Goal: Task Accomplishment & Management: Use online tool/utility

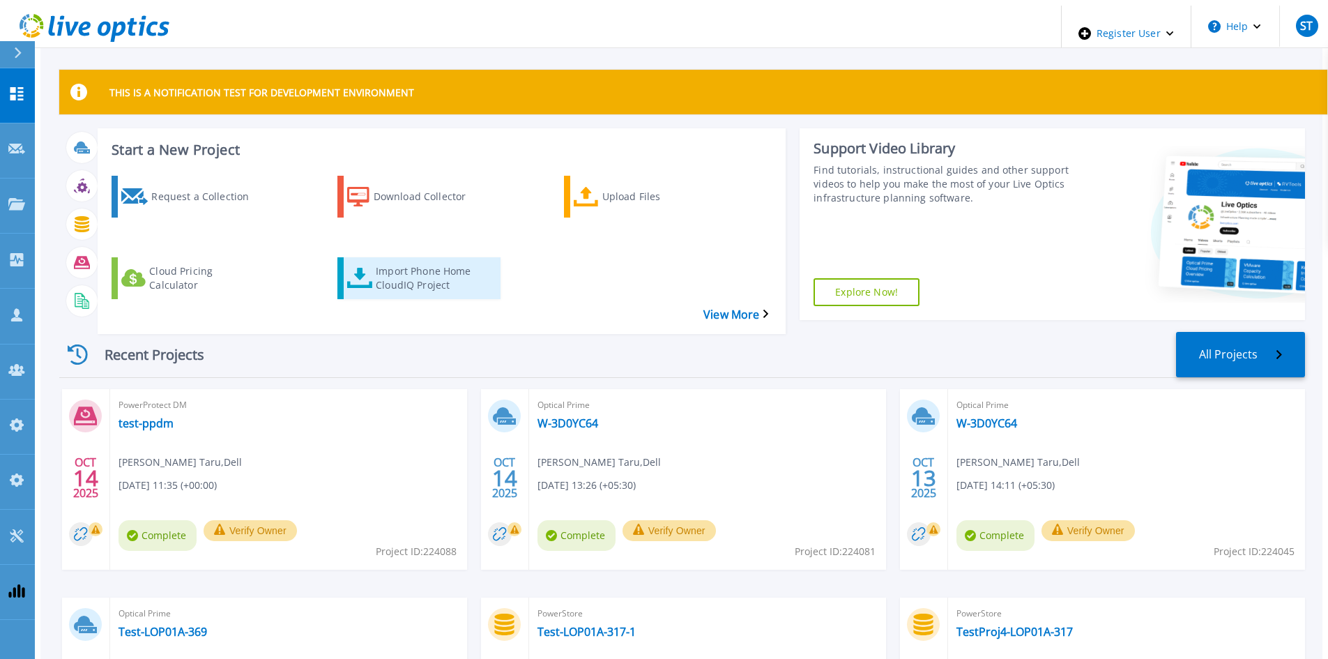
click at [412, 261] on div "Import Phone Home CloudIQ Project" at bounding box center [432, 278] width 112 height 35
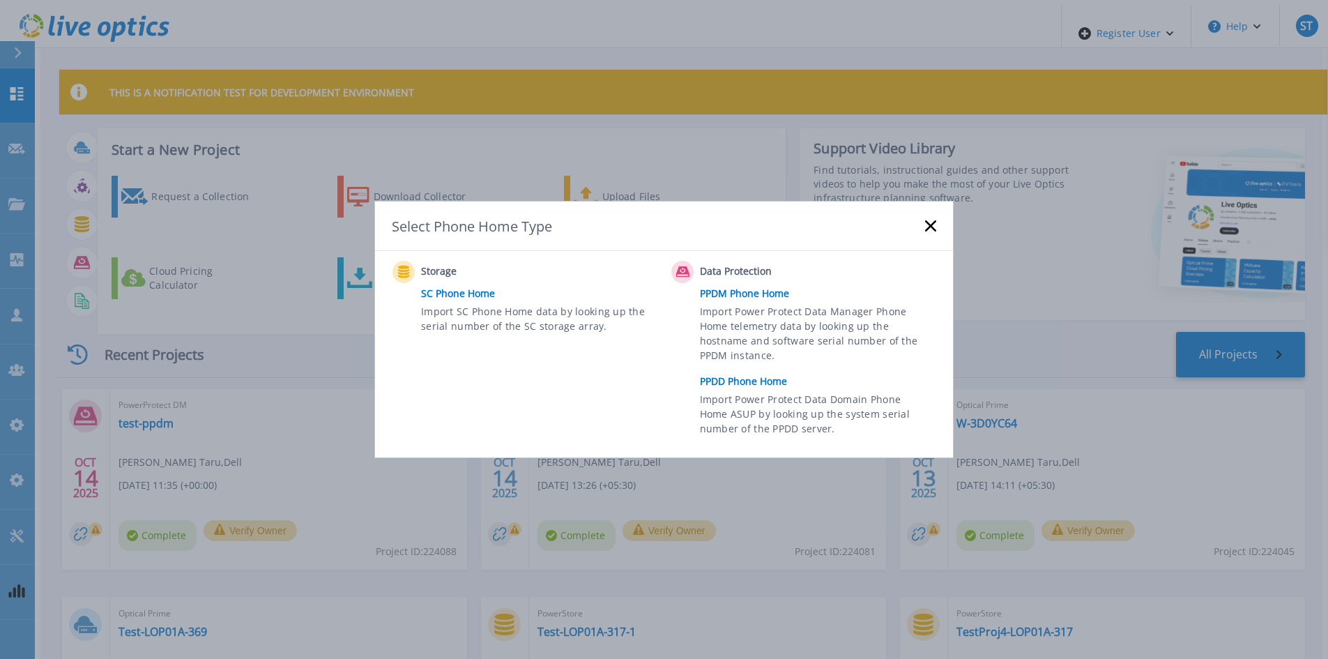
click at [733, 287] on link "PPDM Phone Home" at bounding box center [821, 293] width 243 height 21
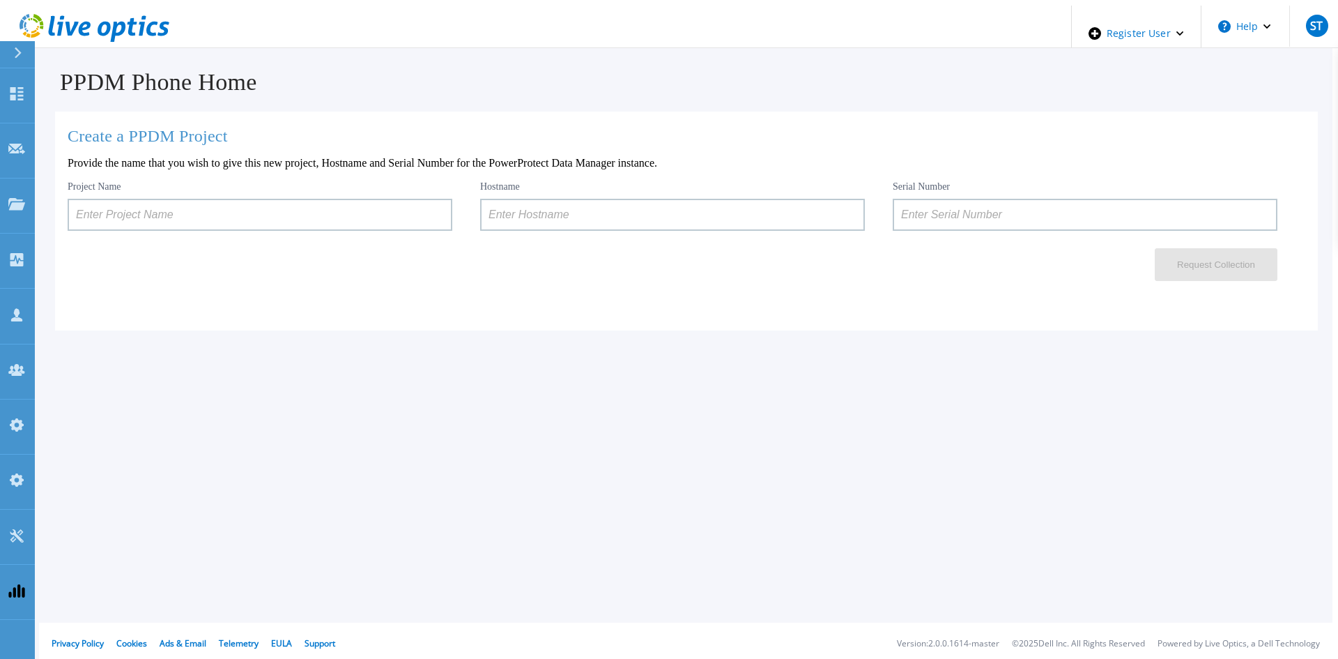
click at [314, 199] on input at bounding box center [260, 215] width 385 height 32
type input "test-ppdm-01"
click at [1031, 218] on input at bounding box center [1085, 215] width 385 height 32
paste input "ELMPPD0320LN9H"
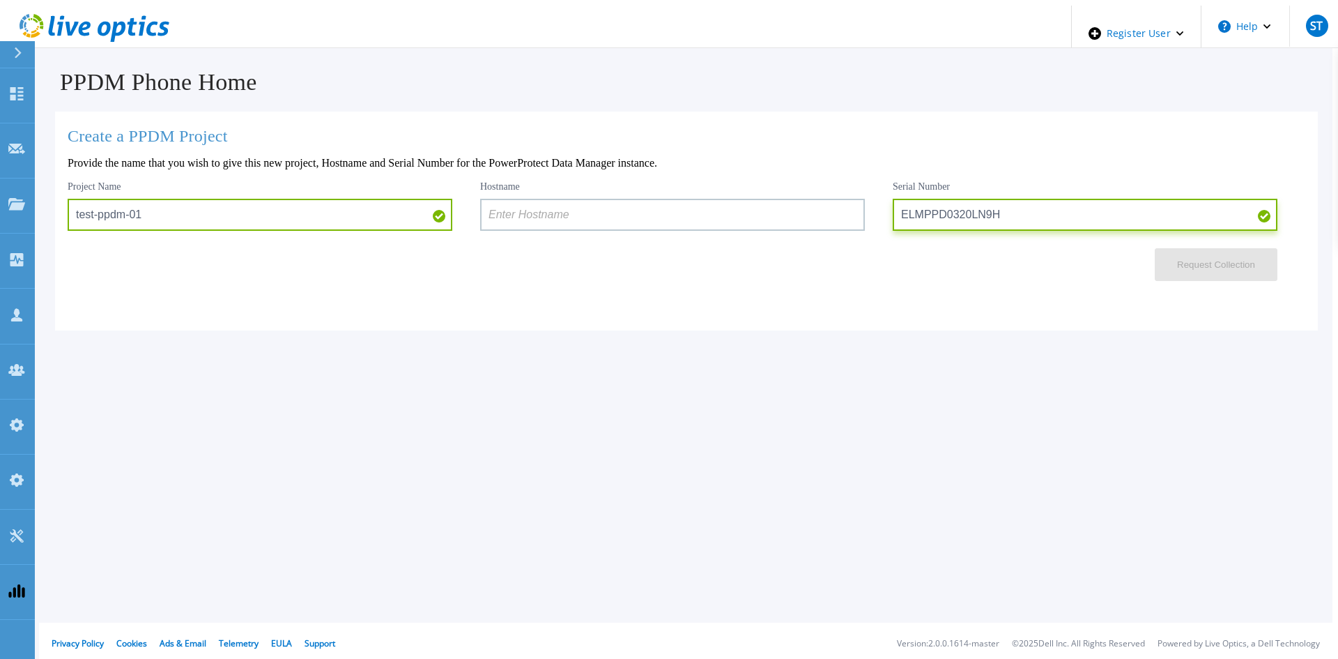
type input "ELMPPD0320LN9H"
click at [628, 212] on input at bounding box center [672, 215] width 385 height 32
paste input "dpswaa-152-16"
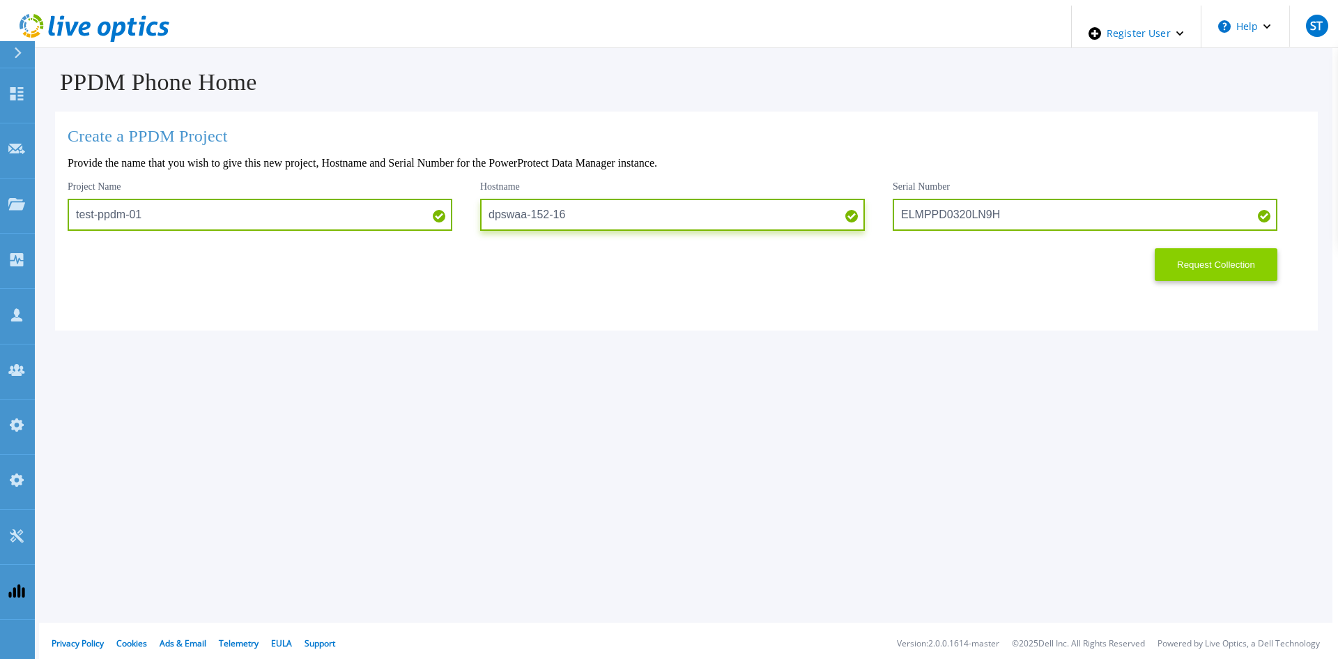
type input "dpswaa-152-16"
click at [1199, 264] on button "Request Collection" at bounding box center [1216, 264] width 123 height 33
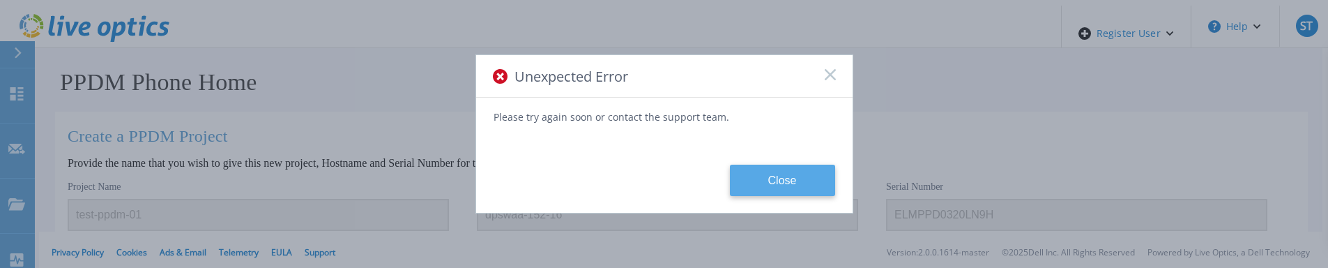
click at [750, 178] on button "Close" at bounding box center [782, 179] width 105 height 31
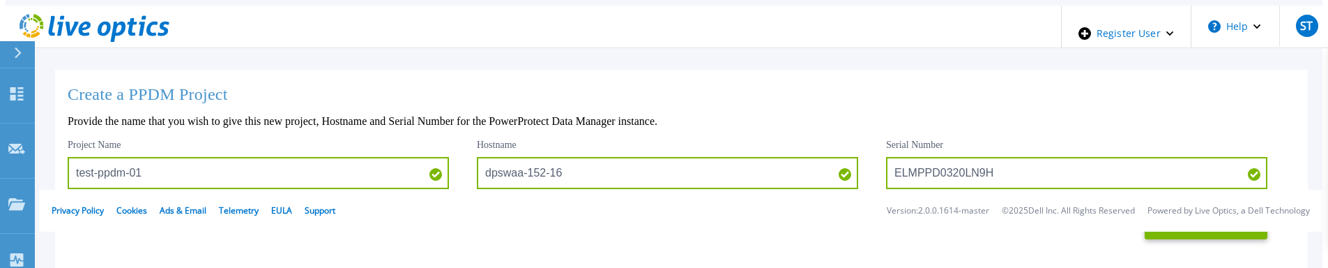
scroll to position [61, 0]
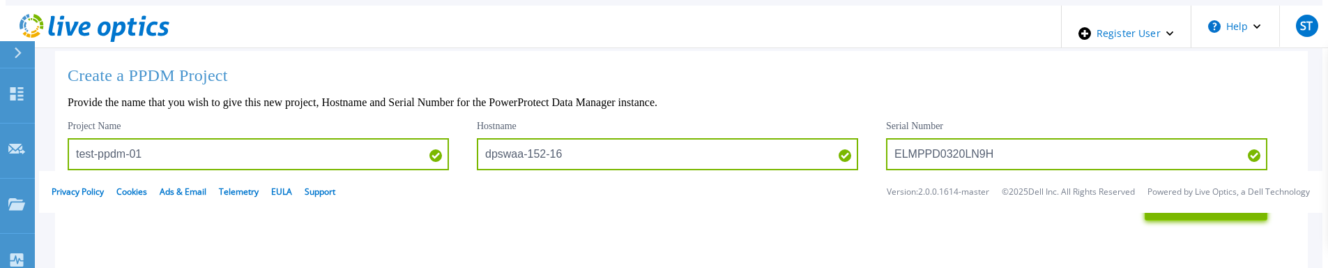
click at [1214, 212] on button "Request Collection" at bounding box center [1205, 203] width 123 height 33
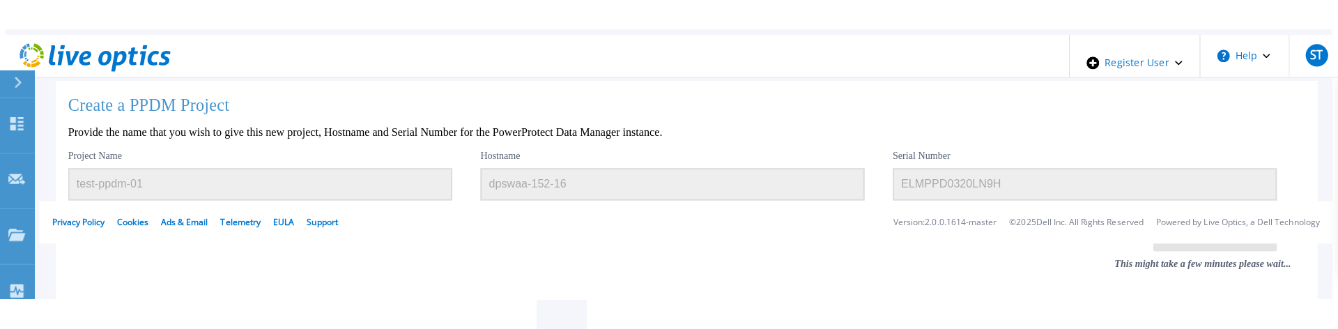
scroll to position [0, 0]
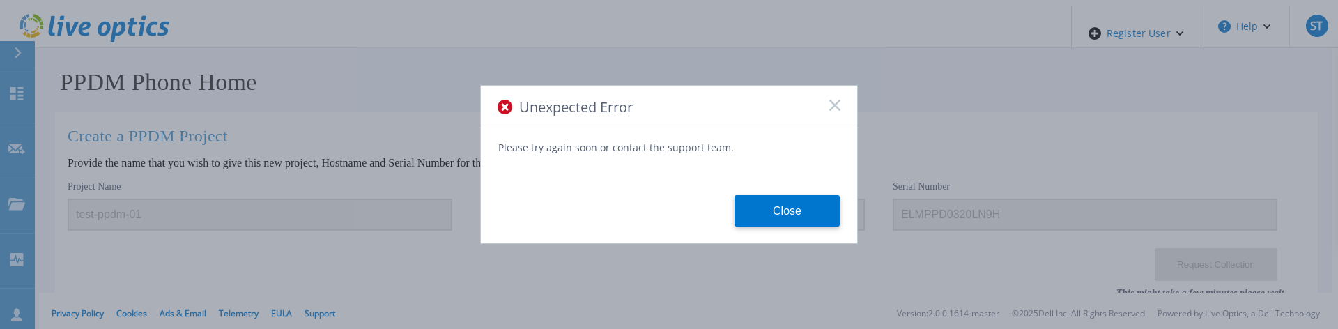
click at [829, 109] on icon at bounding box center [834, 105] width 11 height 11
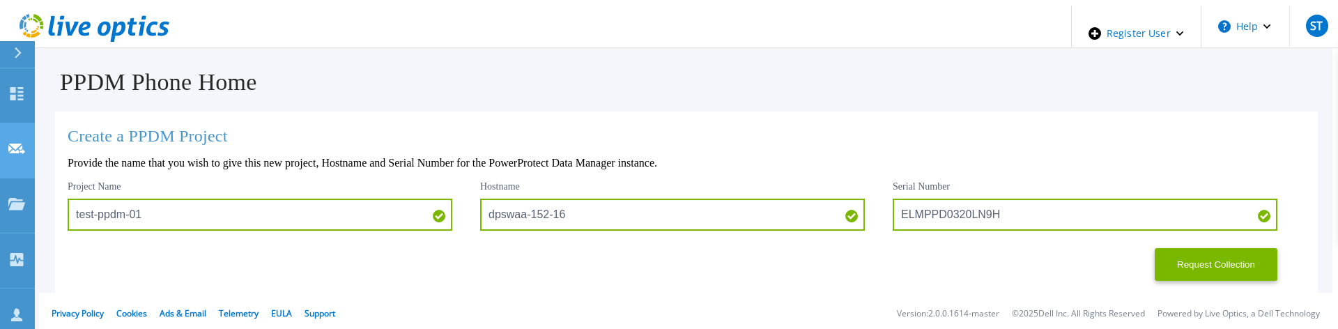
click at [23, 144] on icon at bounding box center [16, 149] width 17 height 10
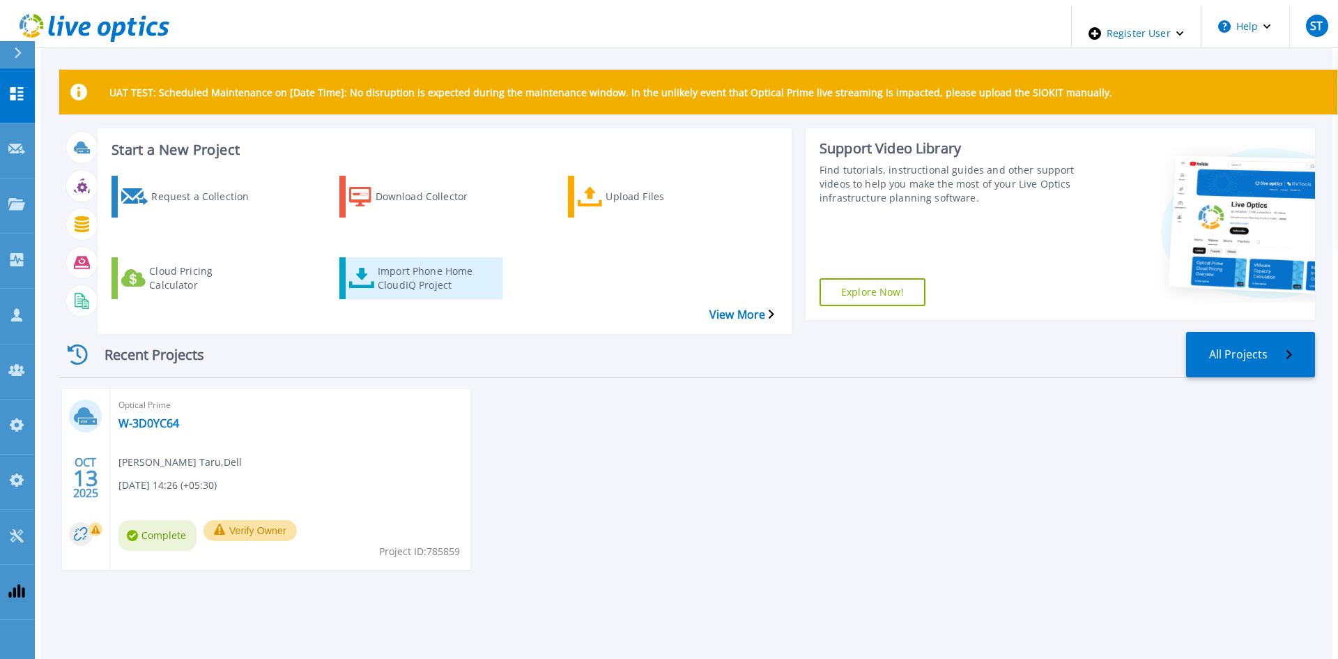
click at [440, 261] on div "Import Phone Home CloudIQ Project" at bounding box center [434, 278] width 112 height 35
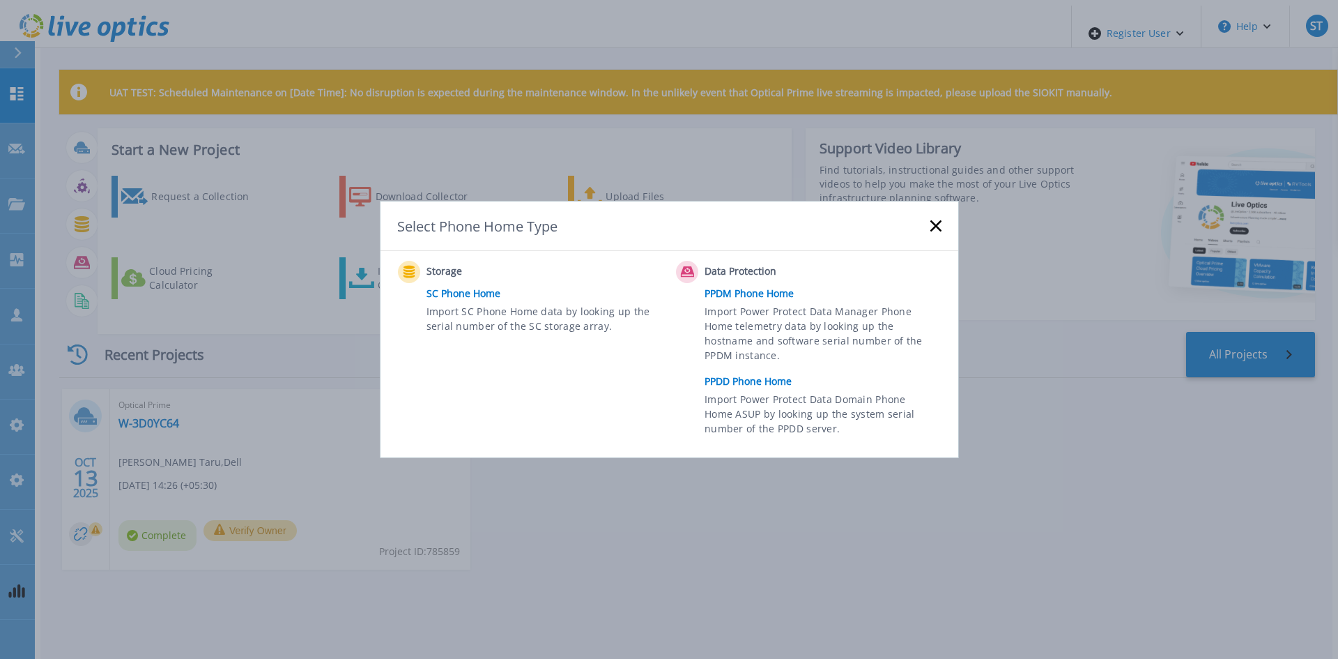
click at [723, 382] on link "PPDD Phone Home" at bounding box center [826, 381] width 243 height 21
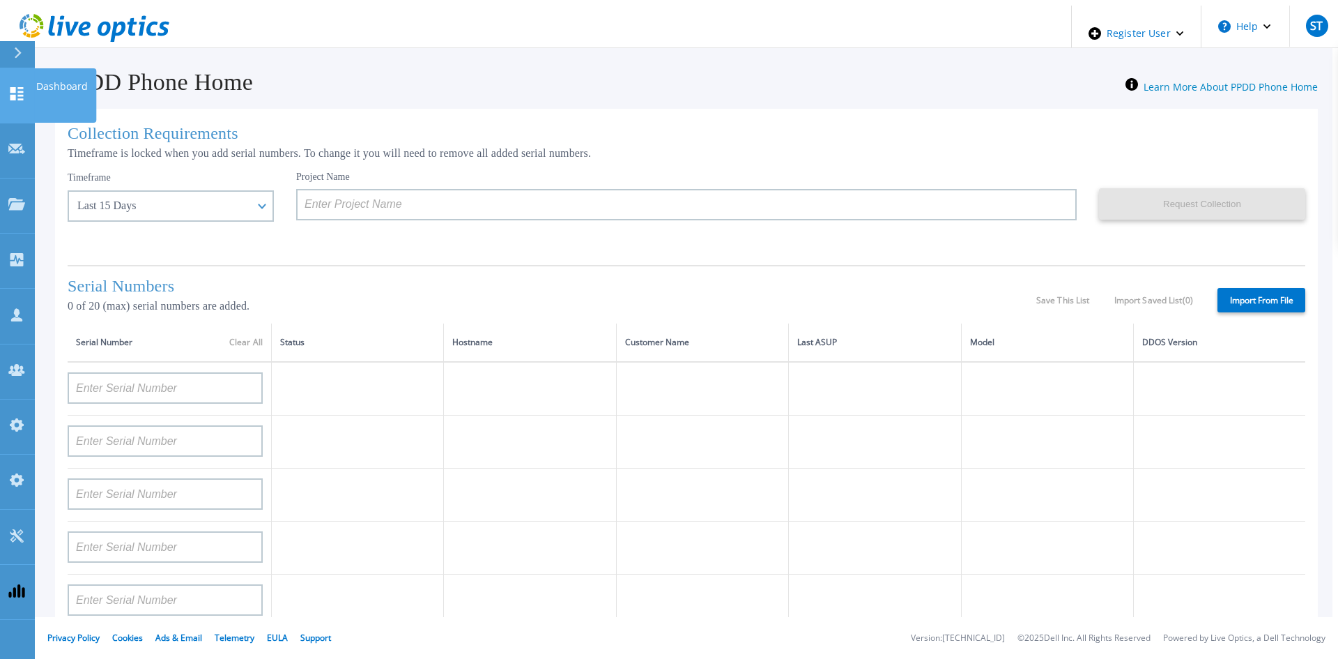
click at [13, 71] on link "Dashboard Dashboard" at bounding box center [17, 95] width 35 height 55
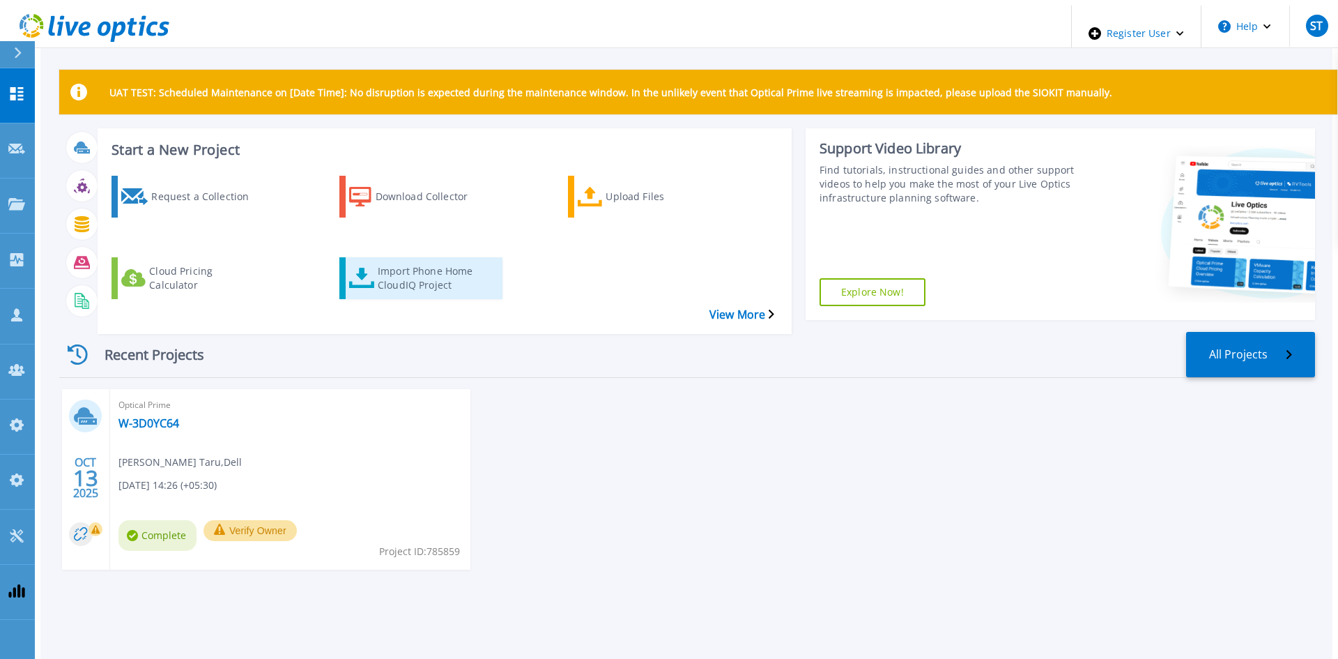
click at [404, 262] on div "Import Phone Home CloudIQ Project" at bounding box center [434, 278] width 112 height 35
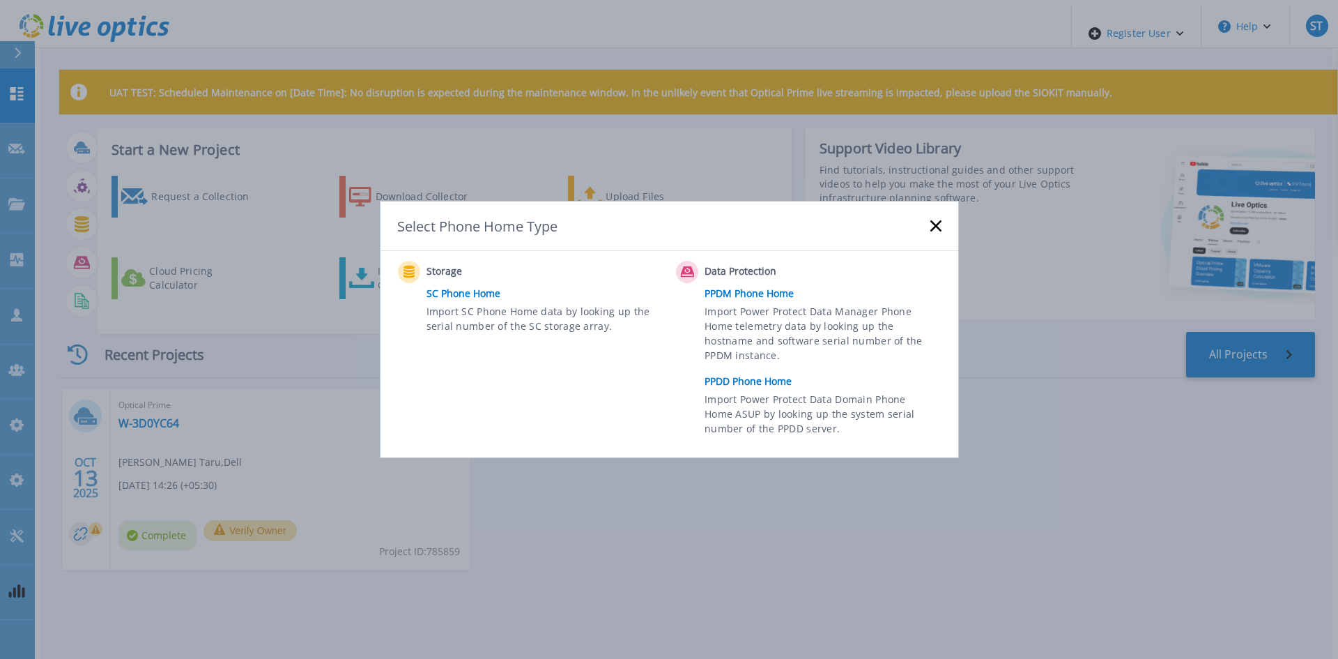
click at [741, 298] on link "PPDM Phone Home" at bounding box center [826, 293] width 243 height 21
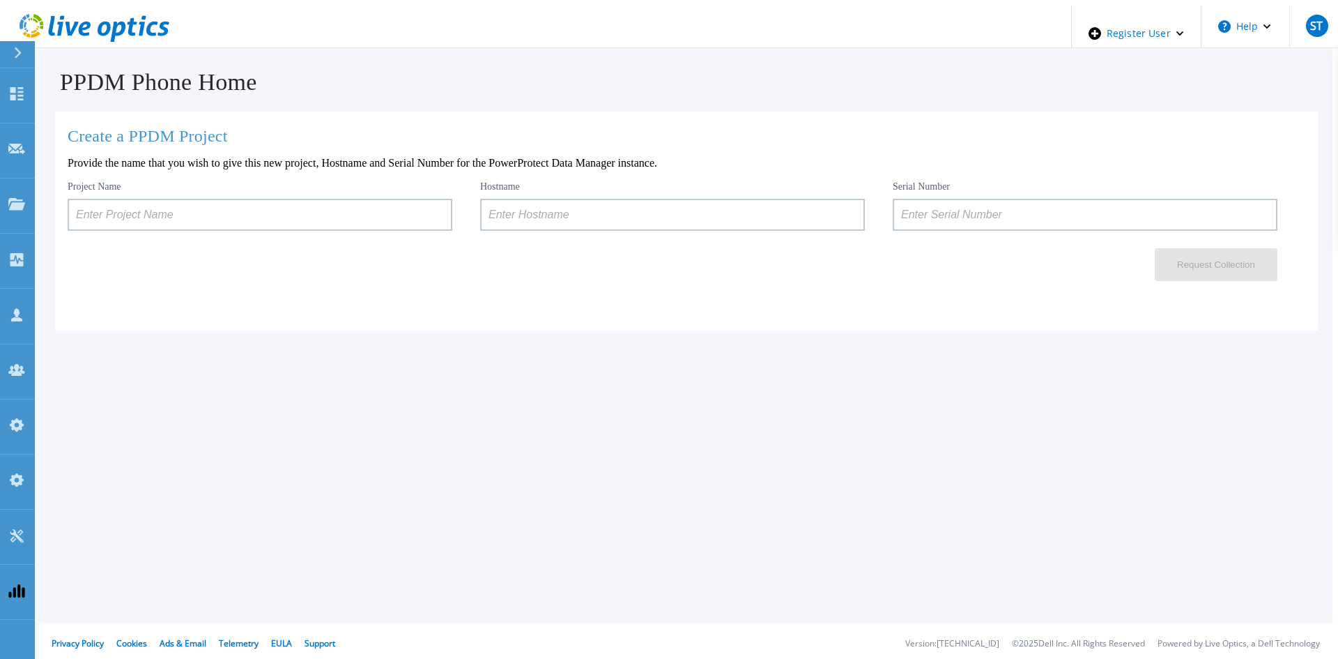
click at [262, 207] on input at bounding box center [260, 215] width 385 height 32
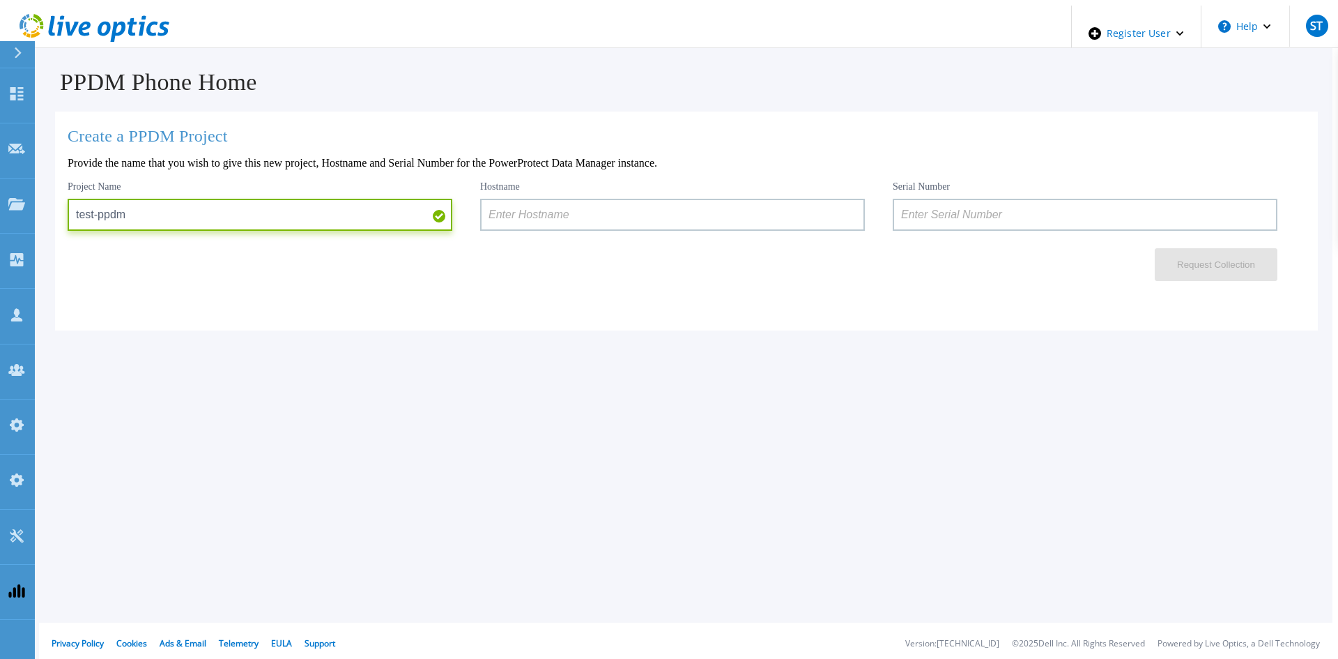
type input "test-ppdm"
click at [958, 215] on input at bounding box center [1085, 215] width 385 height 32
paste input "ELMPPD0320LN9H"
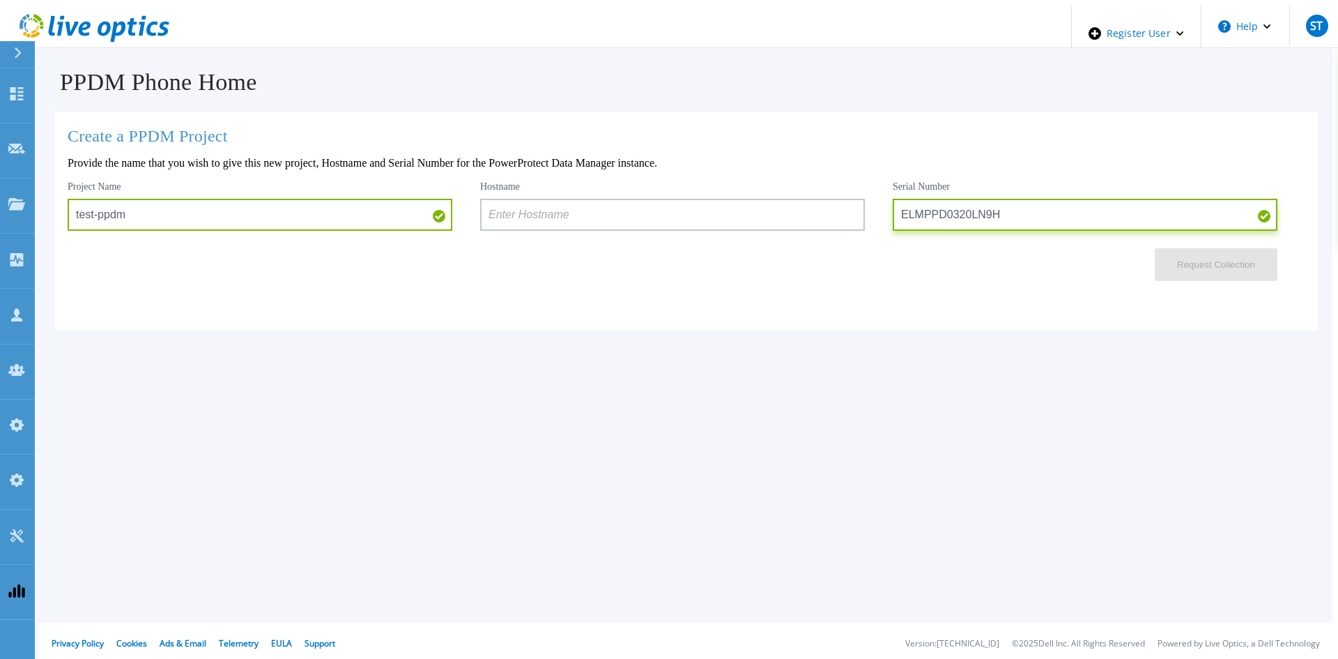
type input "ELMPPD0320LN9H"
click at [504, 210] on input at bounding box center [672, 215] width 385 height 32
paste input "dpswaa-152-16"
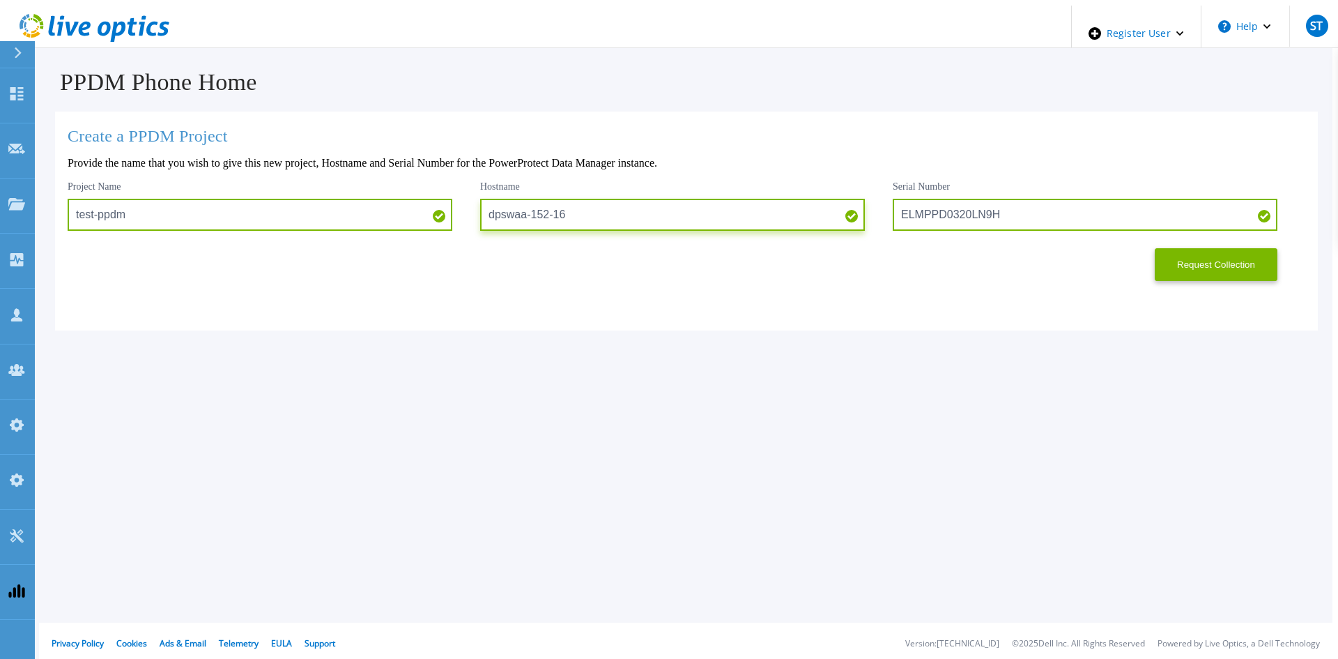
type input "dpswaa-152-16"
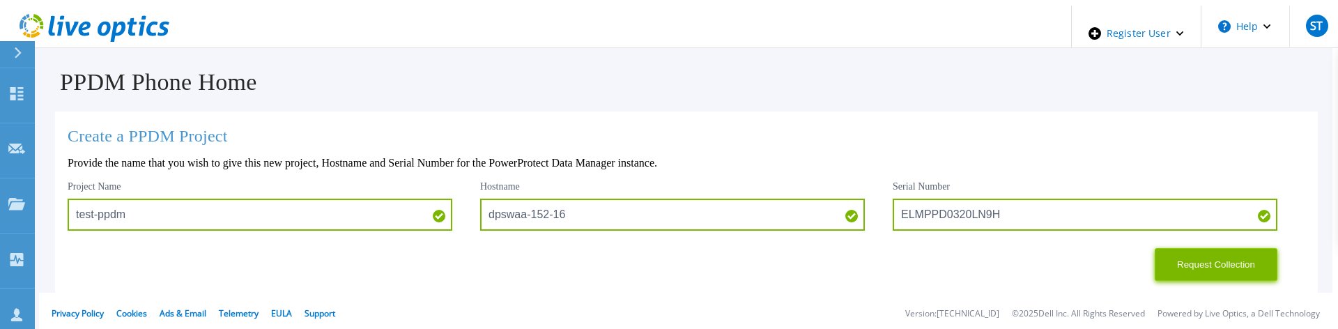
click at [1168, 252] on button "Request Collection" at bounding box center [1216, 264] width 123 height 33
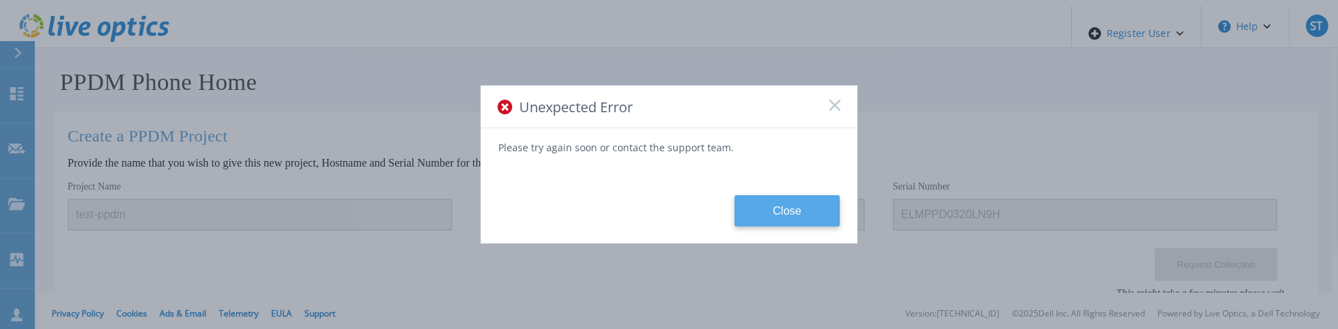
click at [790, 205] on button "Close" at bounding box center [787, 210] width 105 height 31
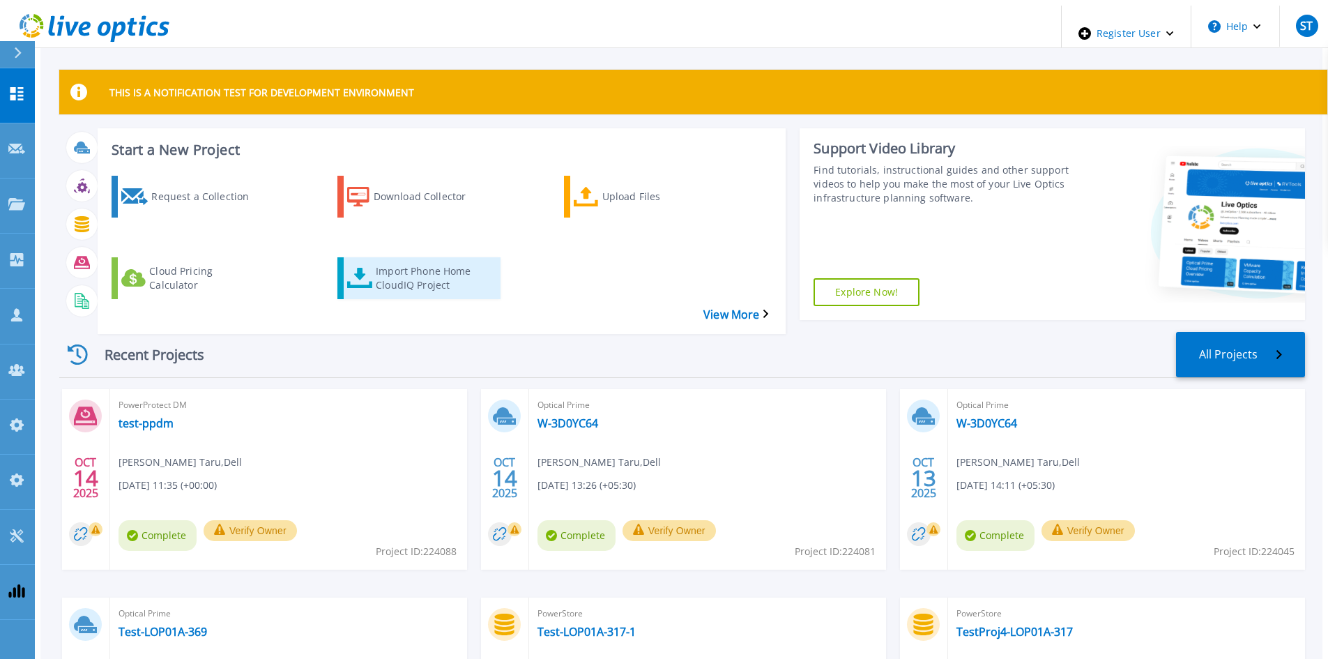
click at [383, 261] on div "Import Phone Home CloudIQ Project" at bounding box center [432, 278] width 112 height 35
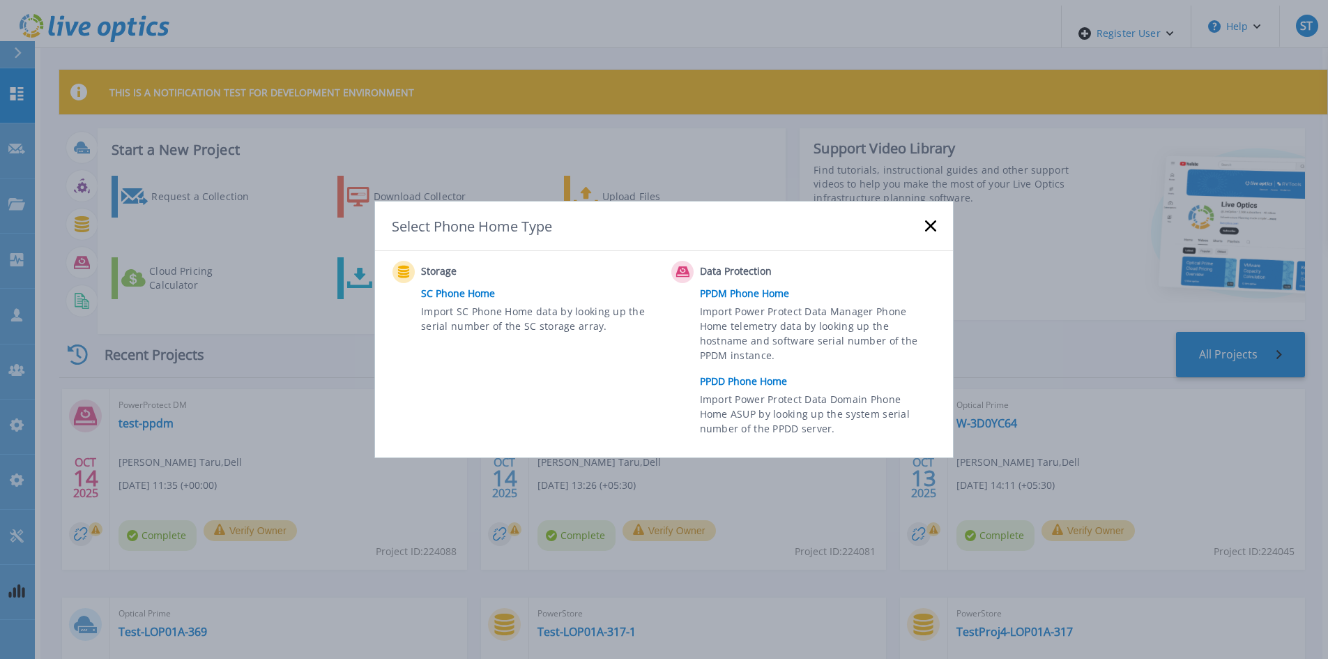
click at [710, 371] on link "PPDD Phone Home" at bounding box center [821, 381] width 243 height 21
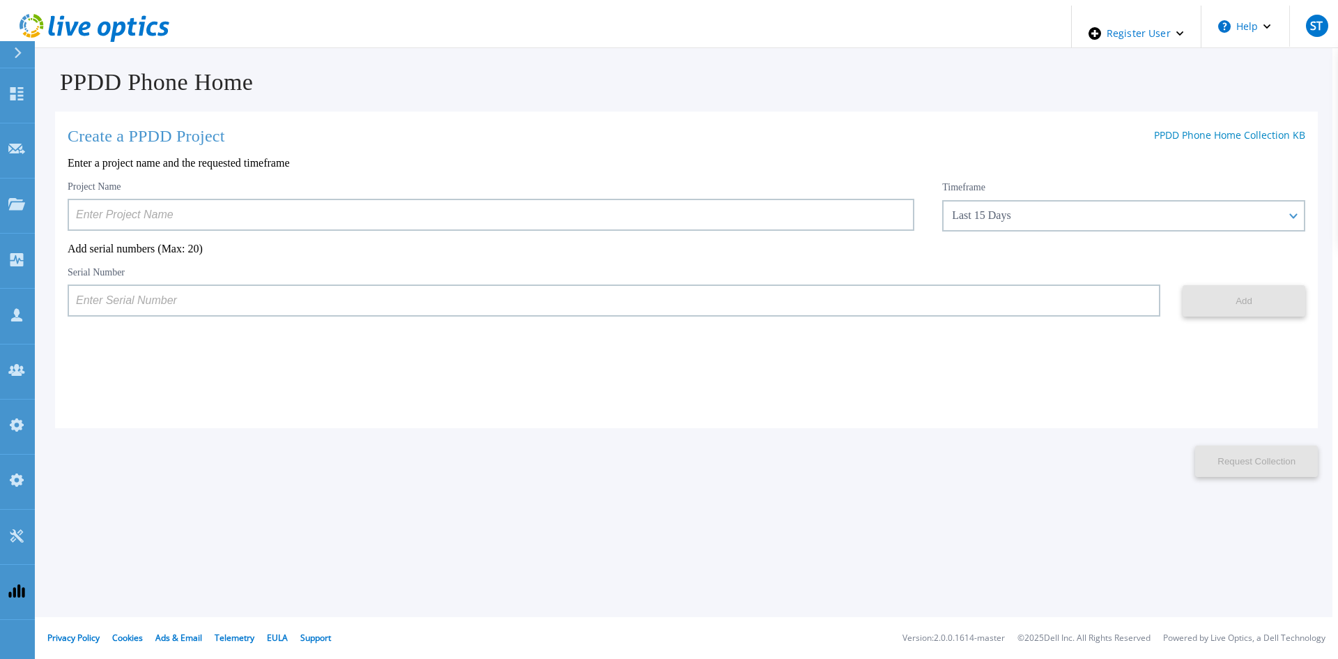
click at [236, 201] on input at bounding box center [491, 215] width 847 height 32
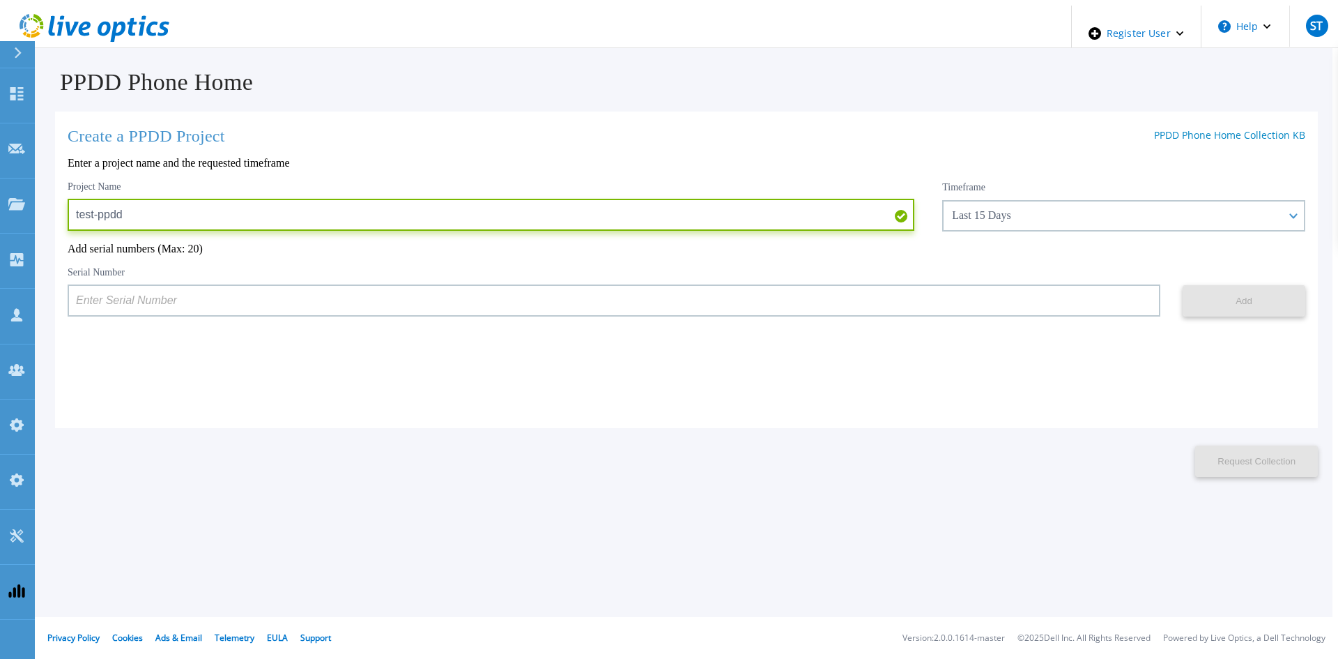
type input "test-ppdd"
click at [876, 302] on input at bounding box center [614, 300] width 1093 height 32
paste input "APM00160405864"
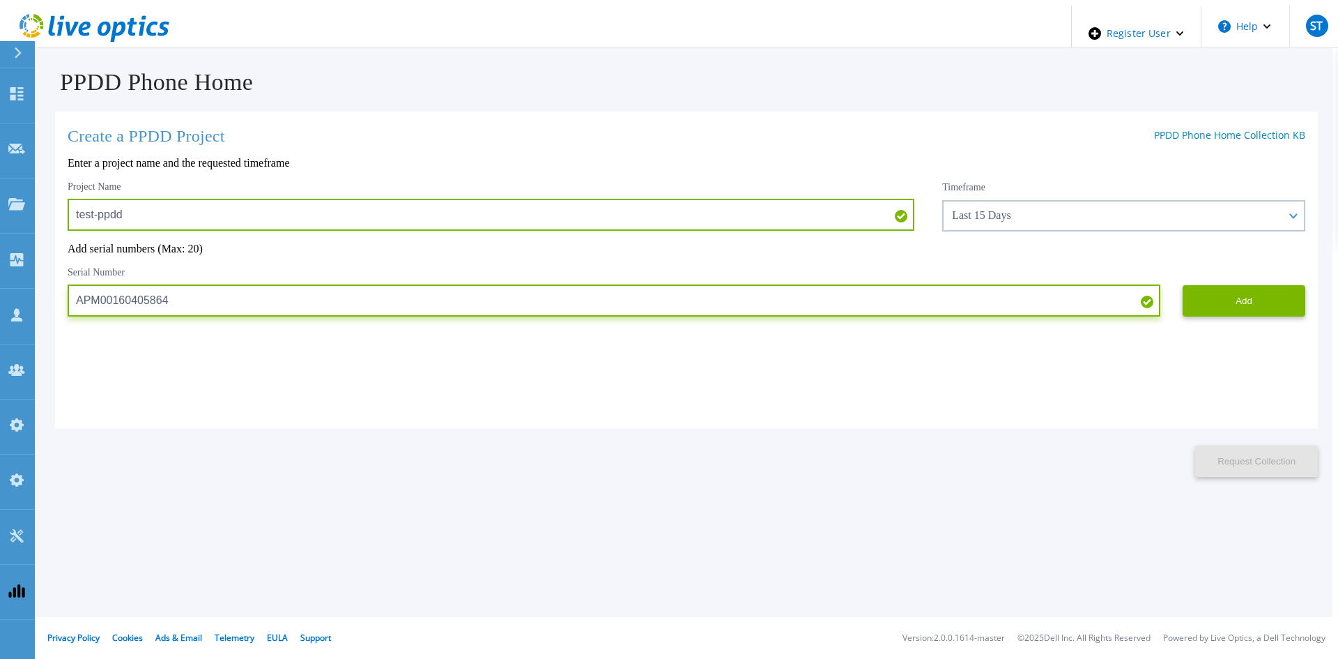
type input "APM00160405864"
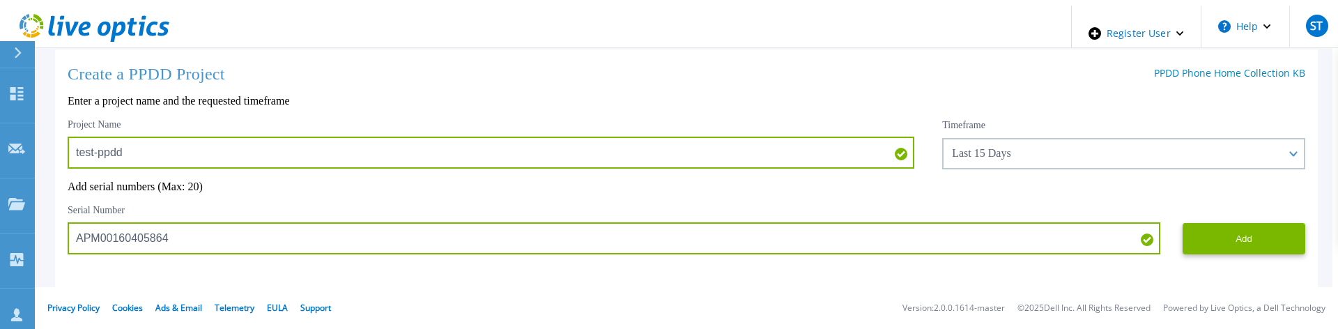
scroll to position [139, 0]
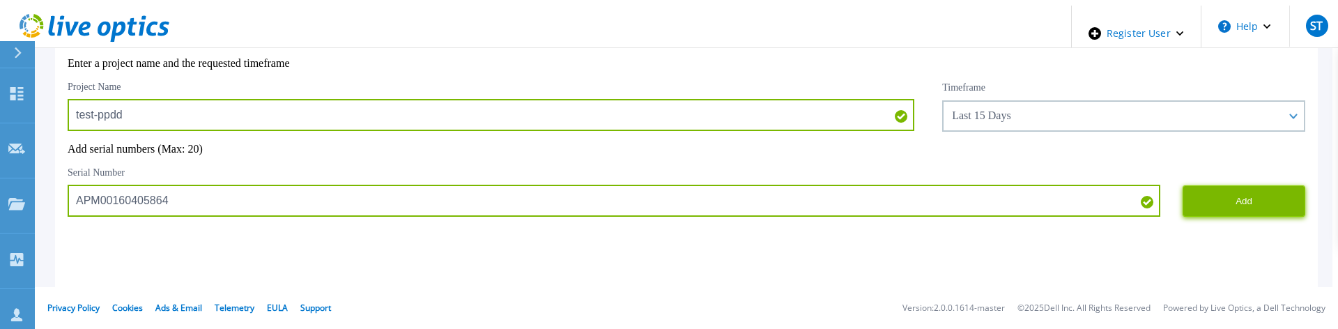
click at [1215, 185] on button "Add" at bounding box center [1244, 200] width 123 height 31
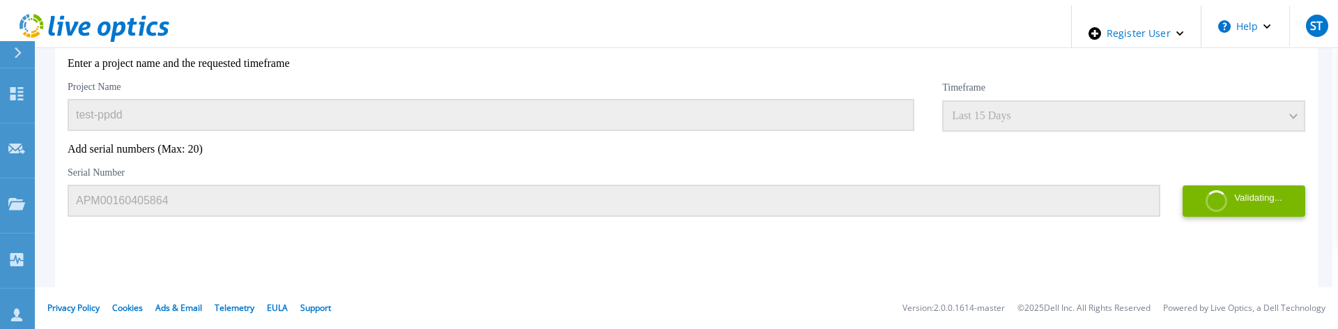
scroll to position [194, 0]
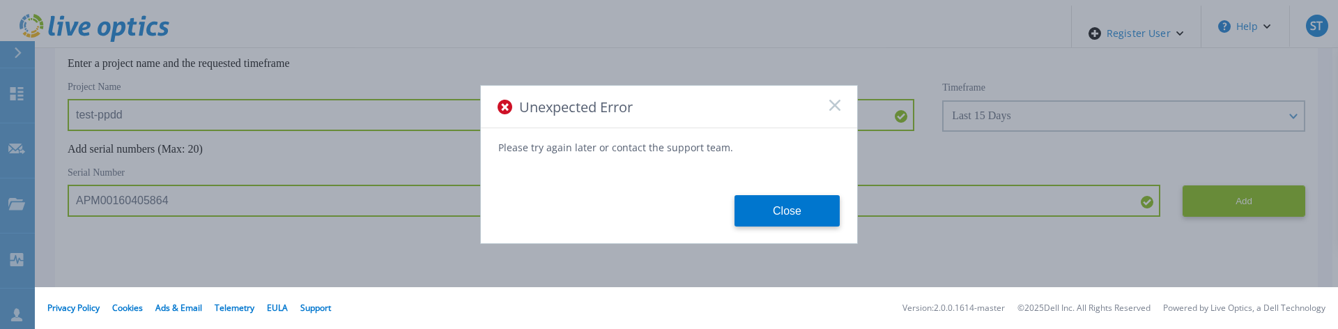
click at [833, 107] on icon at bounding box center [834, 105] width 11 height 11
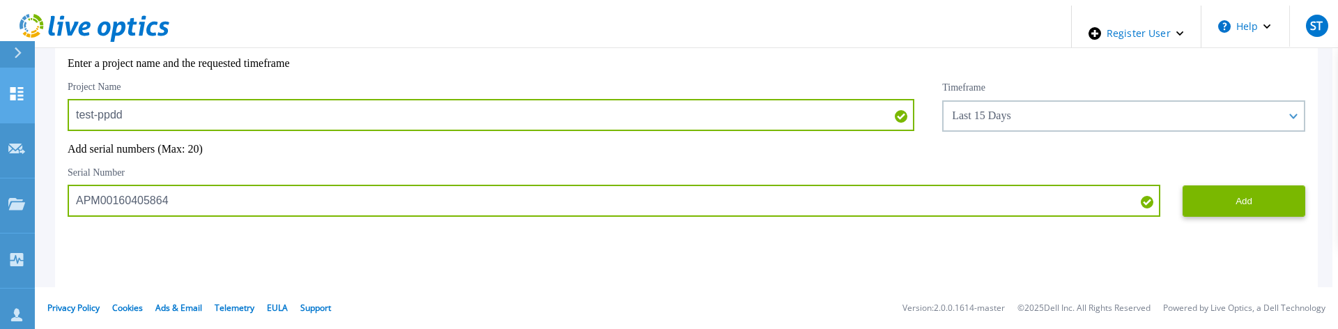
click at [16, 87] on icon at bounding box center [16, 93] width 17 height 13
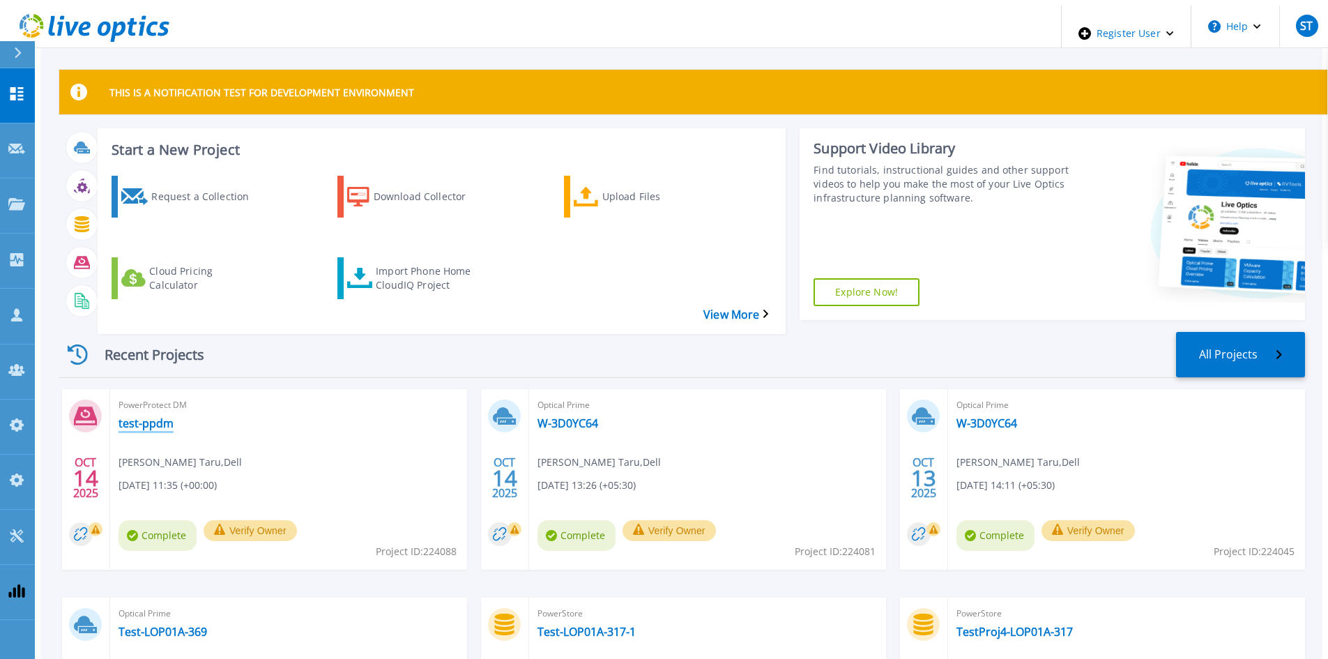
click at [125, 328] on link "test-ppdm" at bounding box center [145, 423] width 55 height 14
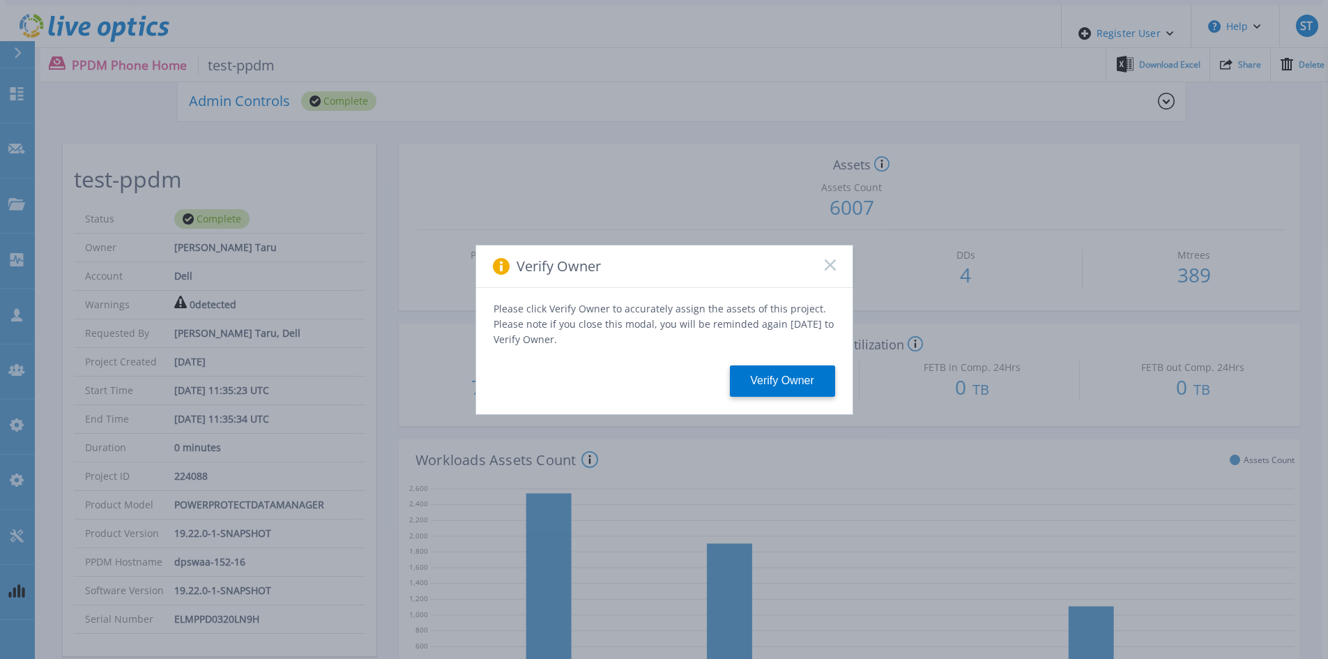
scroll to position [139, 0]
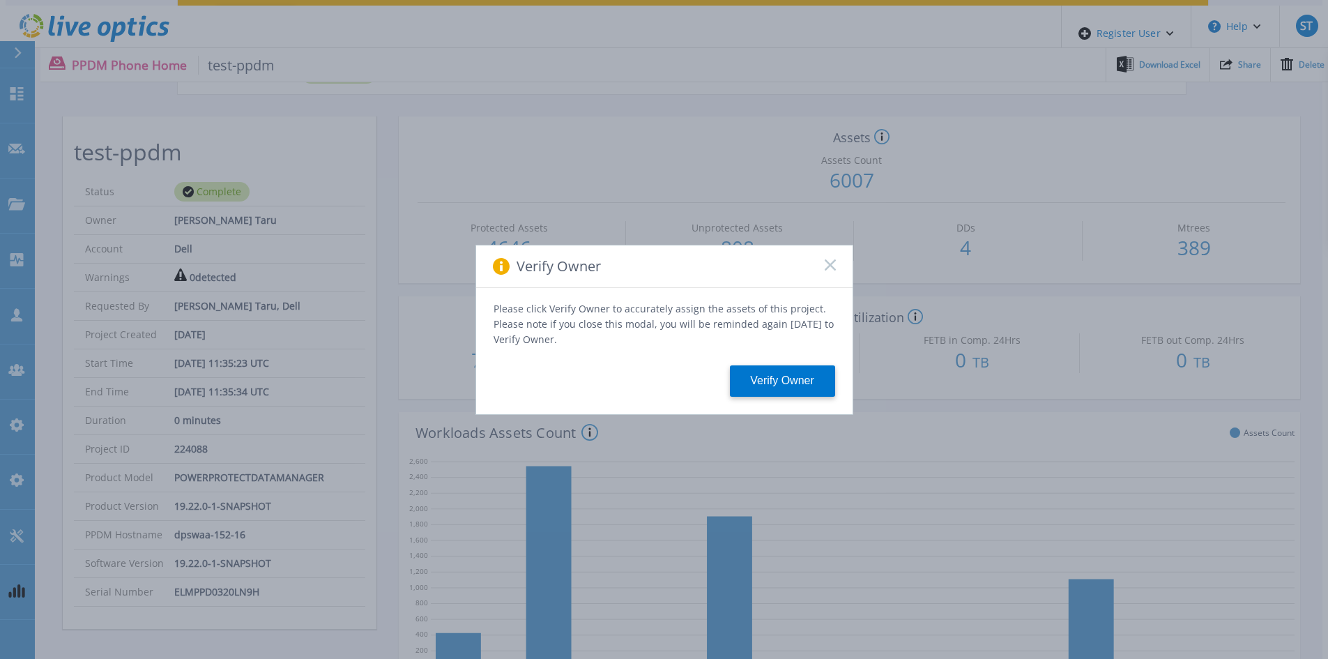
click at [829, 270] on icon at bounding box center [830, 264] width 11 height 11
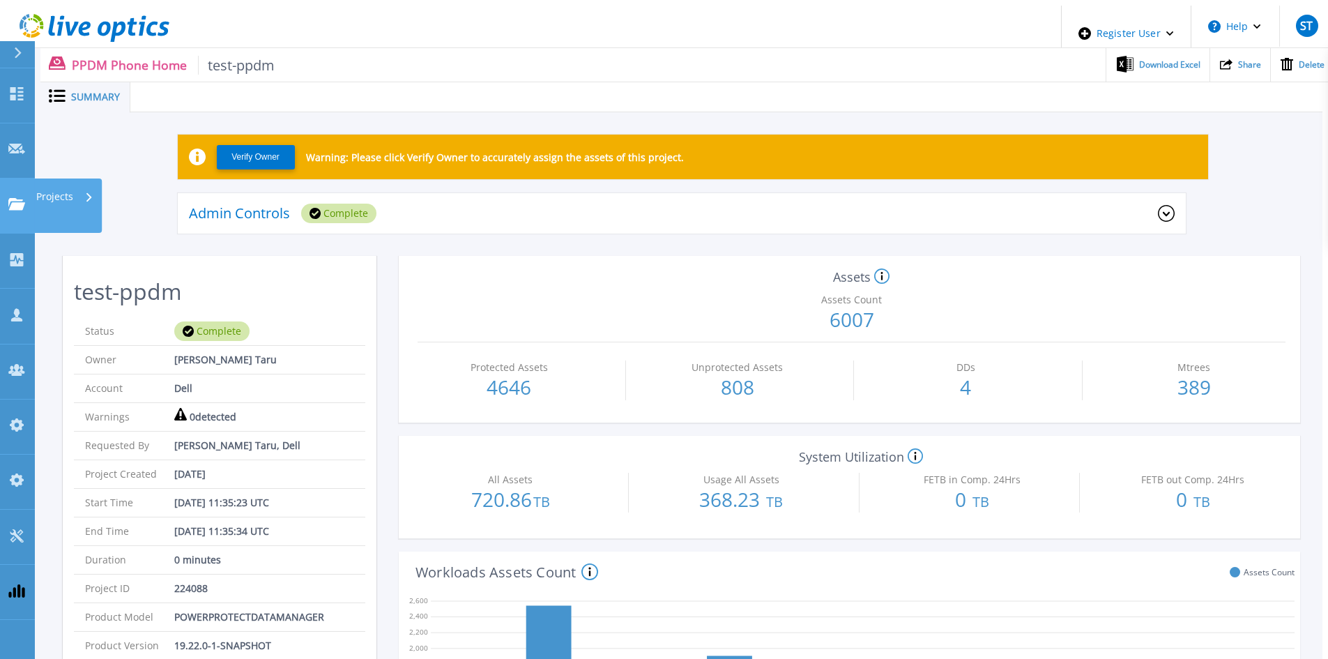
click at [12, 198] on icon at bounding box center [16, 204] width 17 height 12
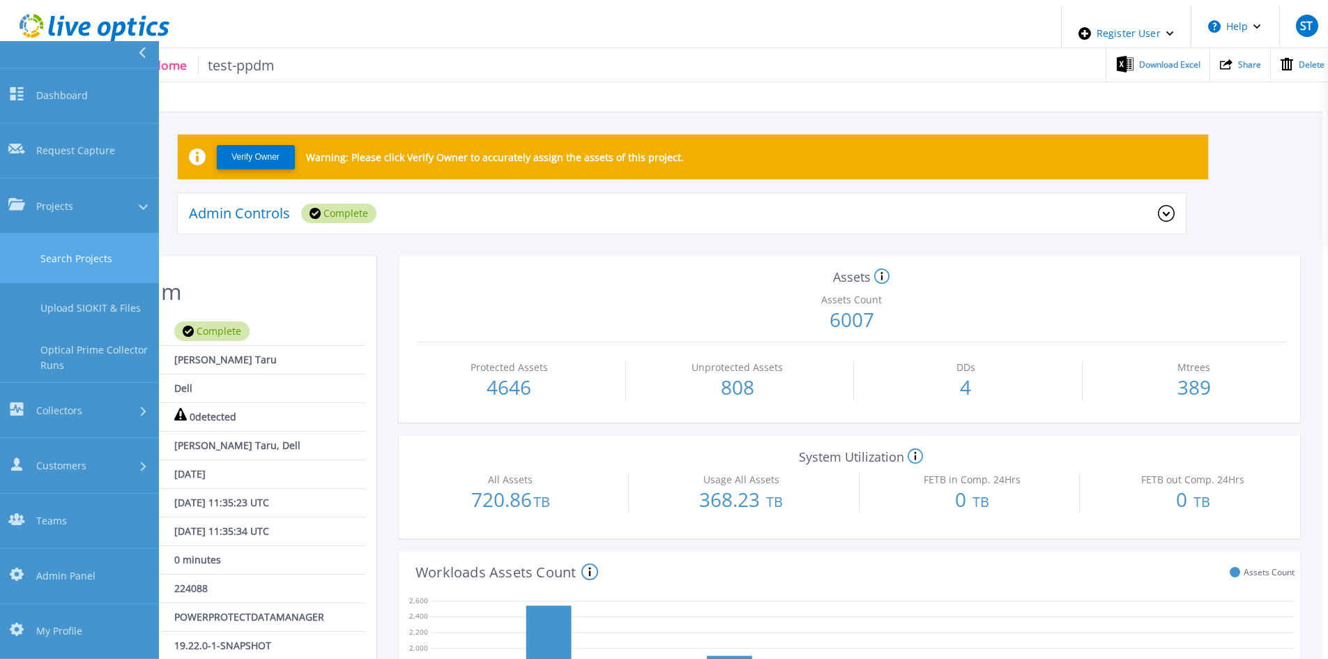
click at [66, 233] on link "Search Projects" at bounding box center [79, 257] width 159 height 49
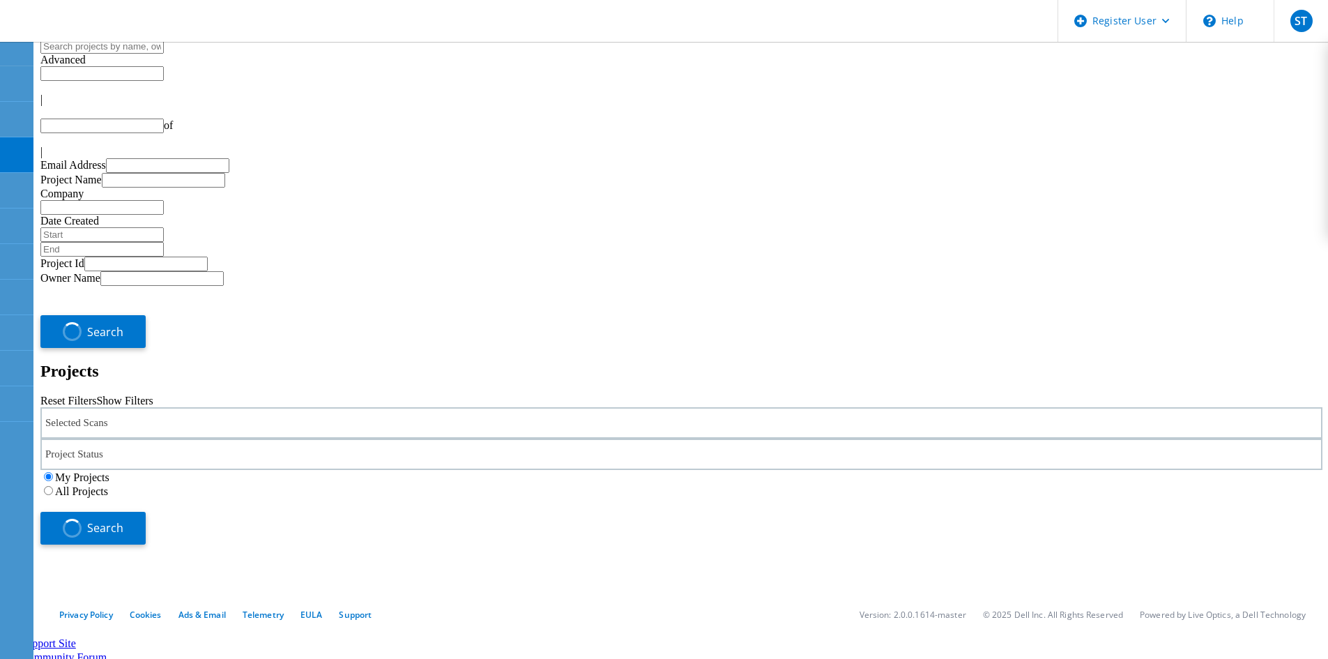
type input "1"
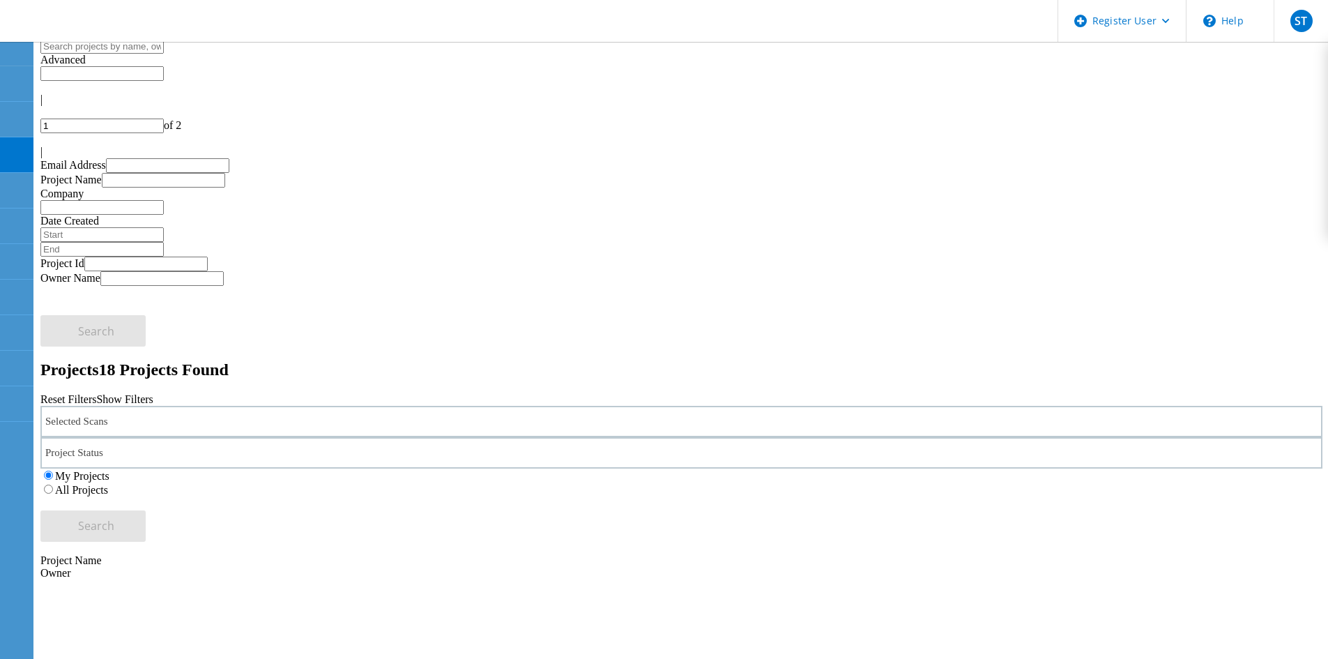
click at [108, 484] on label "All Projects" at bounding box center [81, 490] width 53 height 12
click at [53, 484] on input "All Projects" at bounding box center [48, 488] width 9 height 9
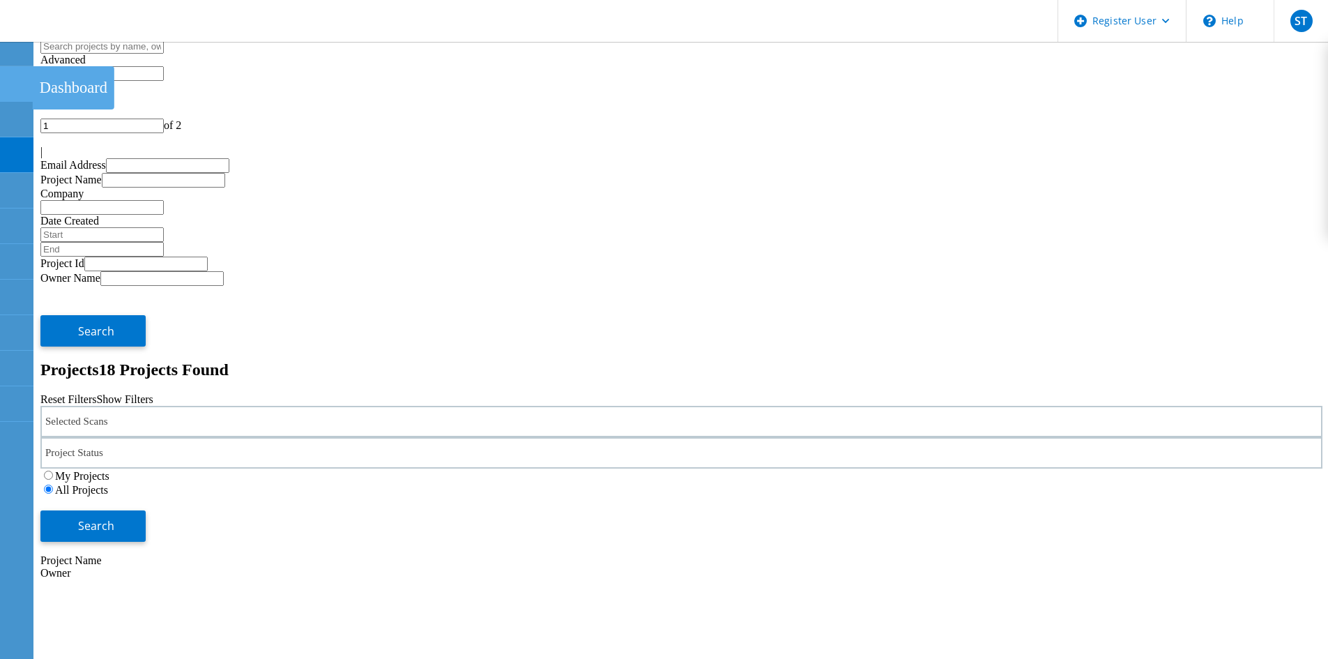
click at [13, 88] on div at bounding box center [16, 85] width 17 height 15
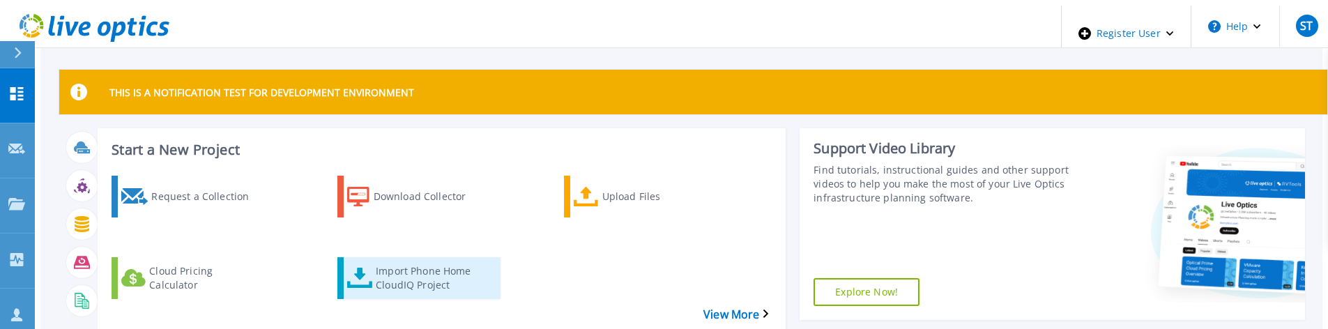
click at [390, 261] on div "Import Phone Home CloudIQ Project" at bounding box center [432, 278] width 112 height 35
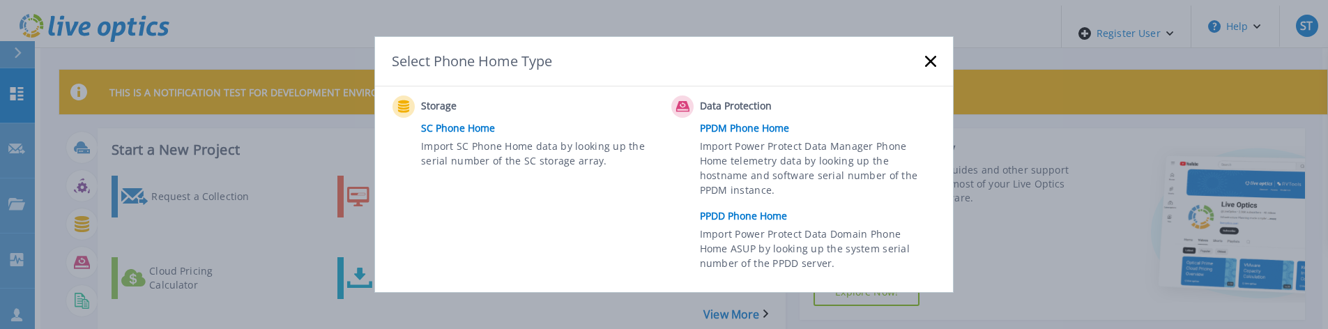
click at [720, 123] on link "PPDM Phone Home" at bounding box center [821, 128] width 243 height 21
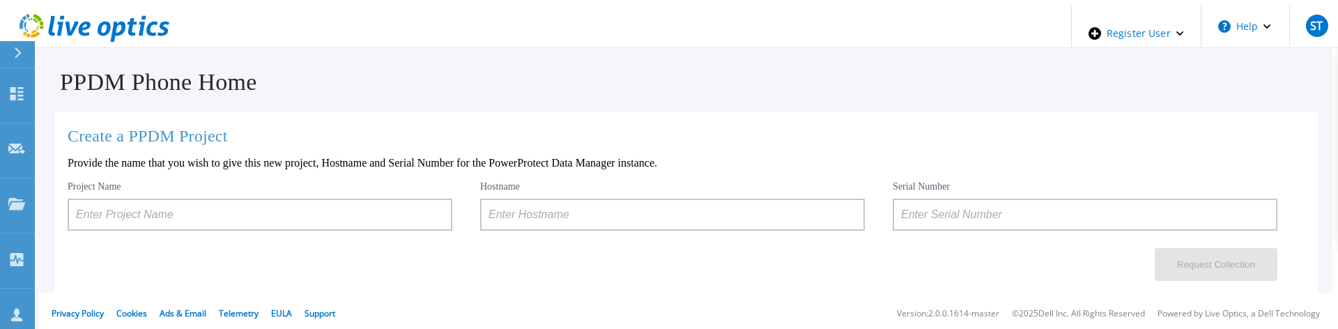
click at [230, 212] on input at bounding box center [260, 215] width 385 height 32
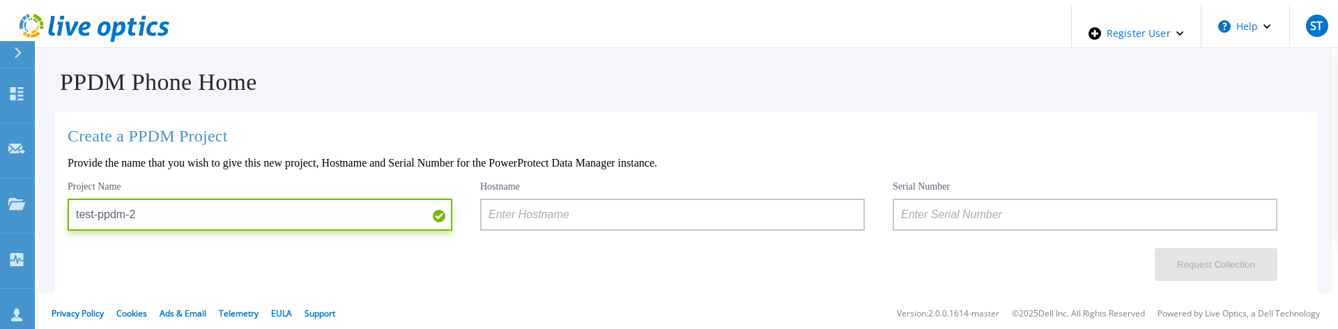
type input "test-ppdm-2"
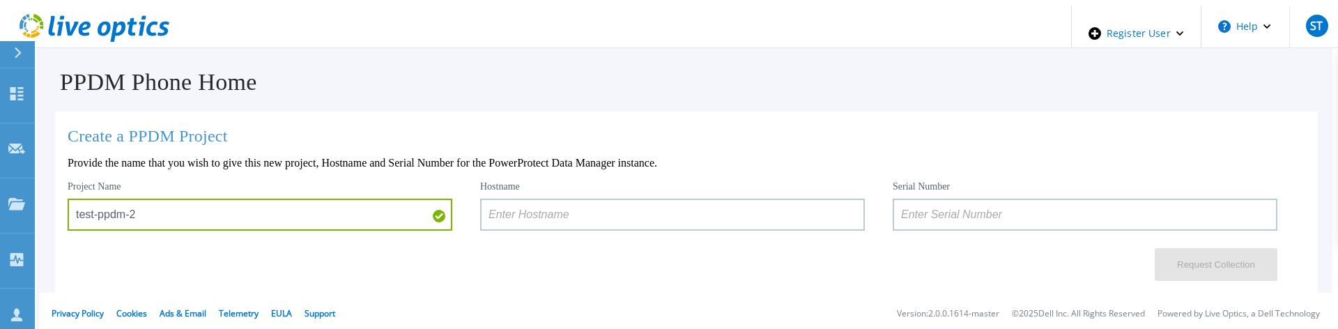
click at [910, 207] on input at bounding box center [1085, 215] width 385 height 32
paste input "ELMPPD0320LN9H"
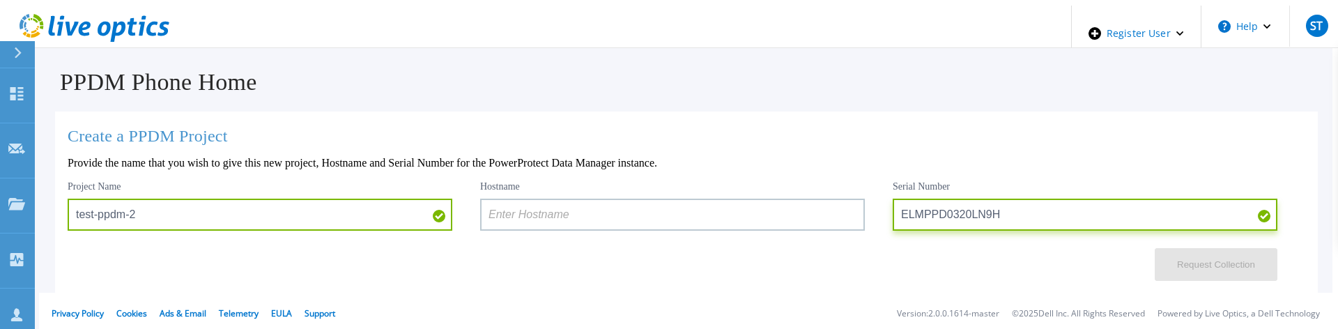
type input "ELMPPD0320LN9H"
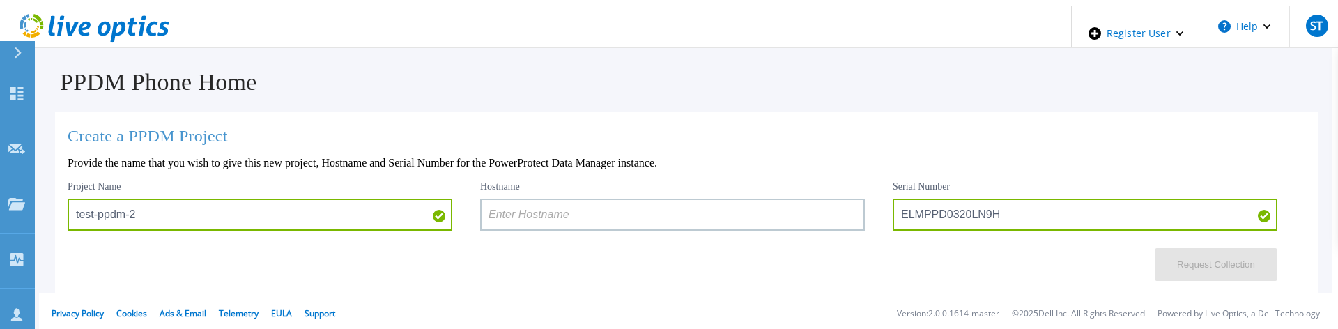
click at [510, 200] on input at bounding box center [672, 215] width 385 height 32
paste input "dpswaa-152-16"
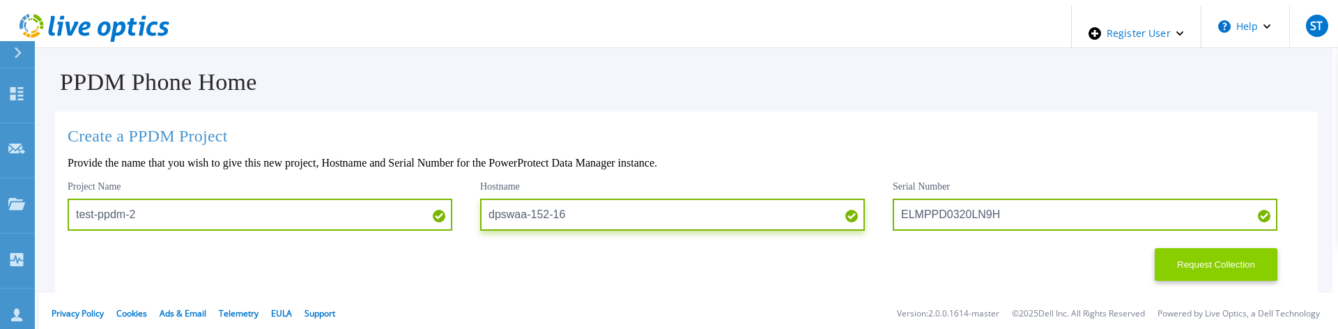
type input "dpswaa-152-16"
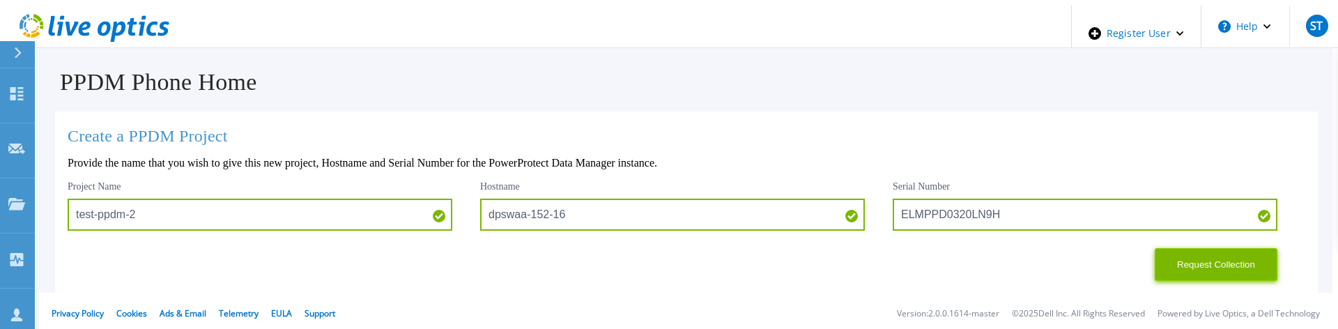
click at [1200, 262] on button "Request Collection" at bounding box center [1216, 264] width 123 height 33
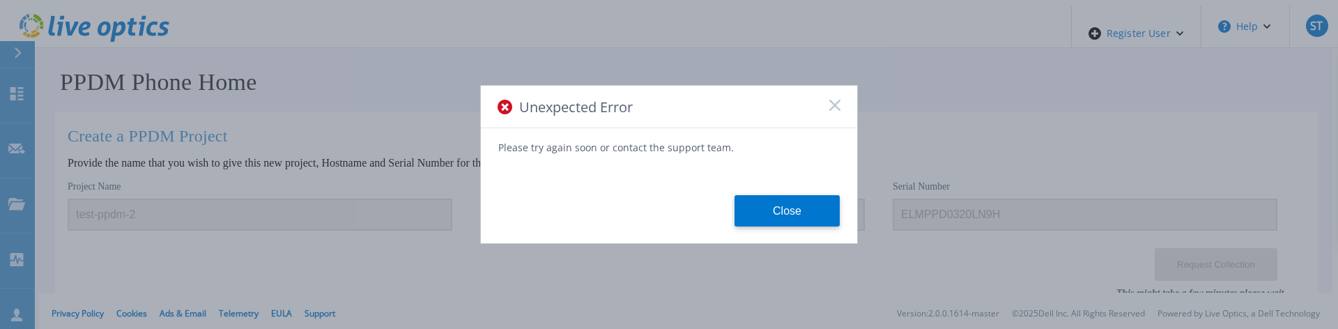
click at [837, 100] on div "Unexpected Error" at bounding box center [669, 107] width 376 height 43
click at [833, 101] on icon at bounding box center [834, 105] width 11 height 11
